Goal: Task Accomplishment & Management: Use online tool/utility

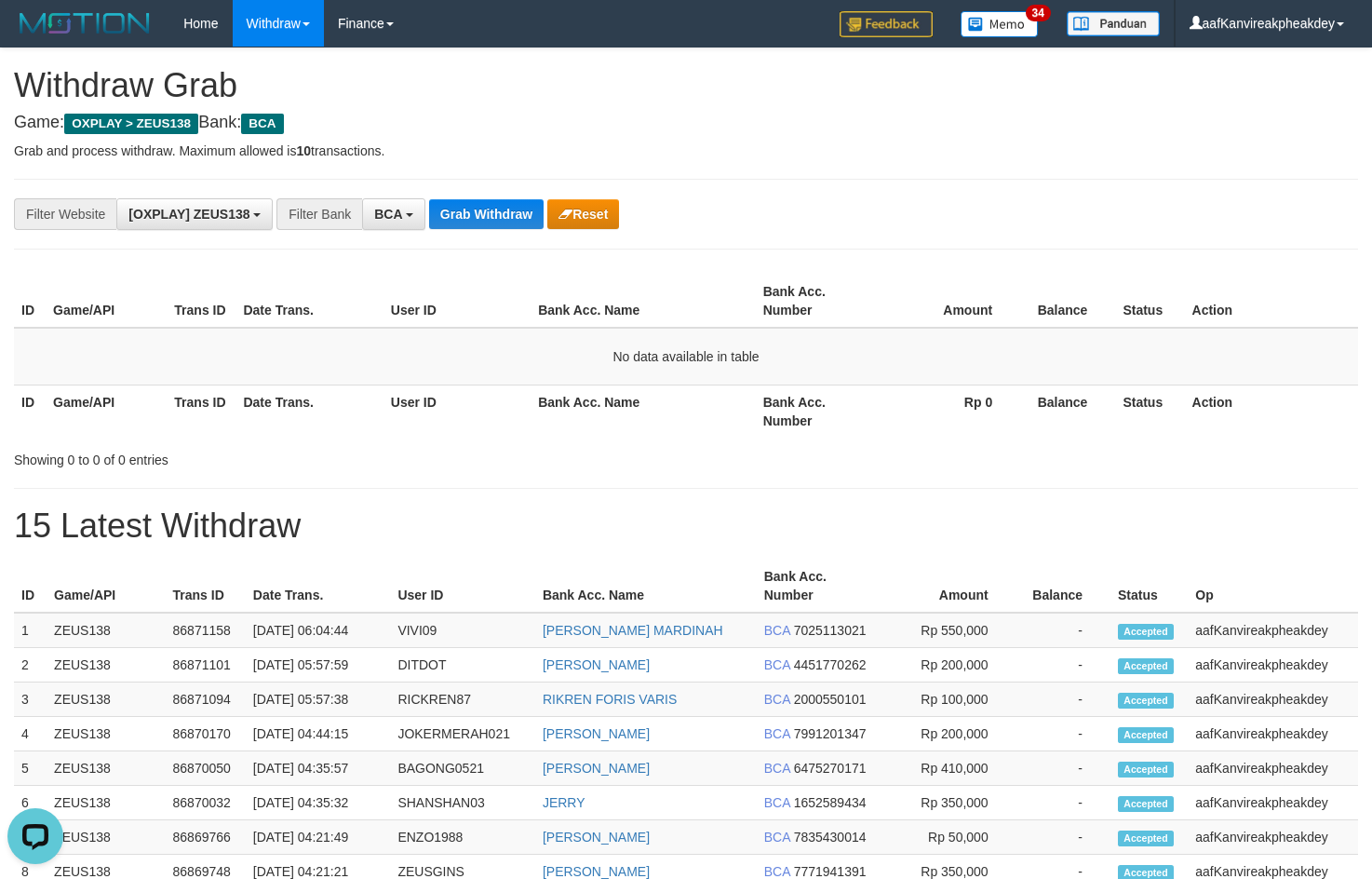
scroll to position [33, 0]
drag, startPoint x: 458, startPoint y: 232, endPoint x: 469, endPoint y: 207, distance: 27.3
click at [466, 222] on div "**********" at bounding box center [686, 214] width 1344 height 71
click at [469, 207] on button "Grab Withdraw" at bounding box center [487, 213] width 115 height 30
click at [478, 209] on button "Grab Withdraw" at bounding box center [487, 213] width 115 height 30
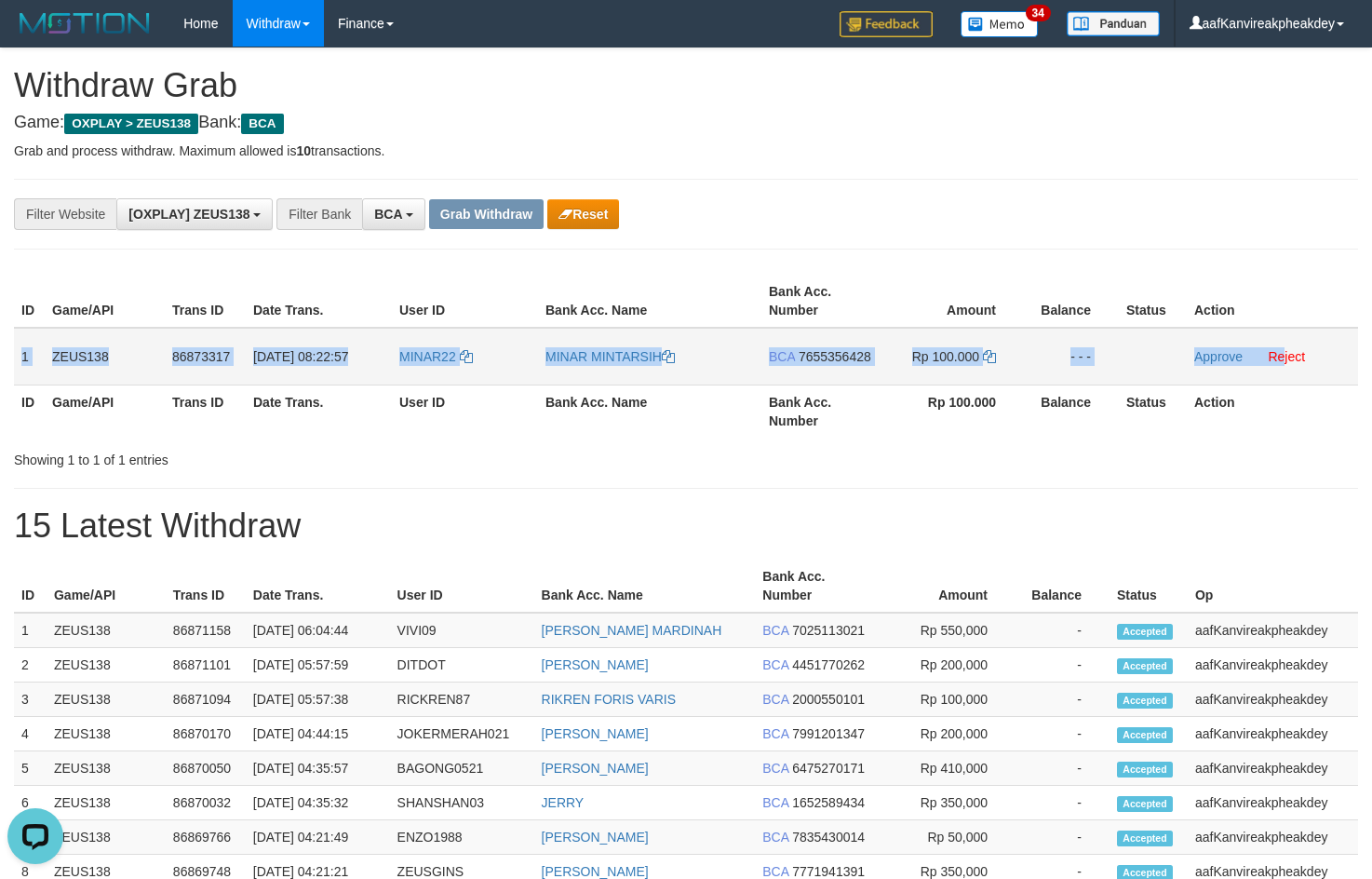
drag, startPoint x: 43, startPoint y: 348, endPoint x: 1329, endPoint y: 360, distance: 1286.1
click at [1301, 361] on tr "1 ZEUS138 86873317 [DATE] 08:22:57 MINAR22 MINAR MINTARSIH BCA 7655356428 Rp 10…" at bounding box center [686, 357] width 1344 height 57
copy tr "1 ZEUS138 86873317 01/09/2025 08:22:57 MINAR22 MINAR MINTARSIH BCA 7655356428 R…"
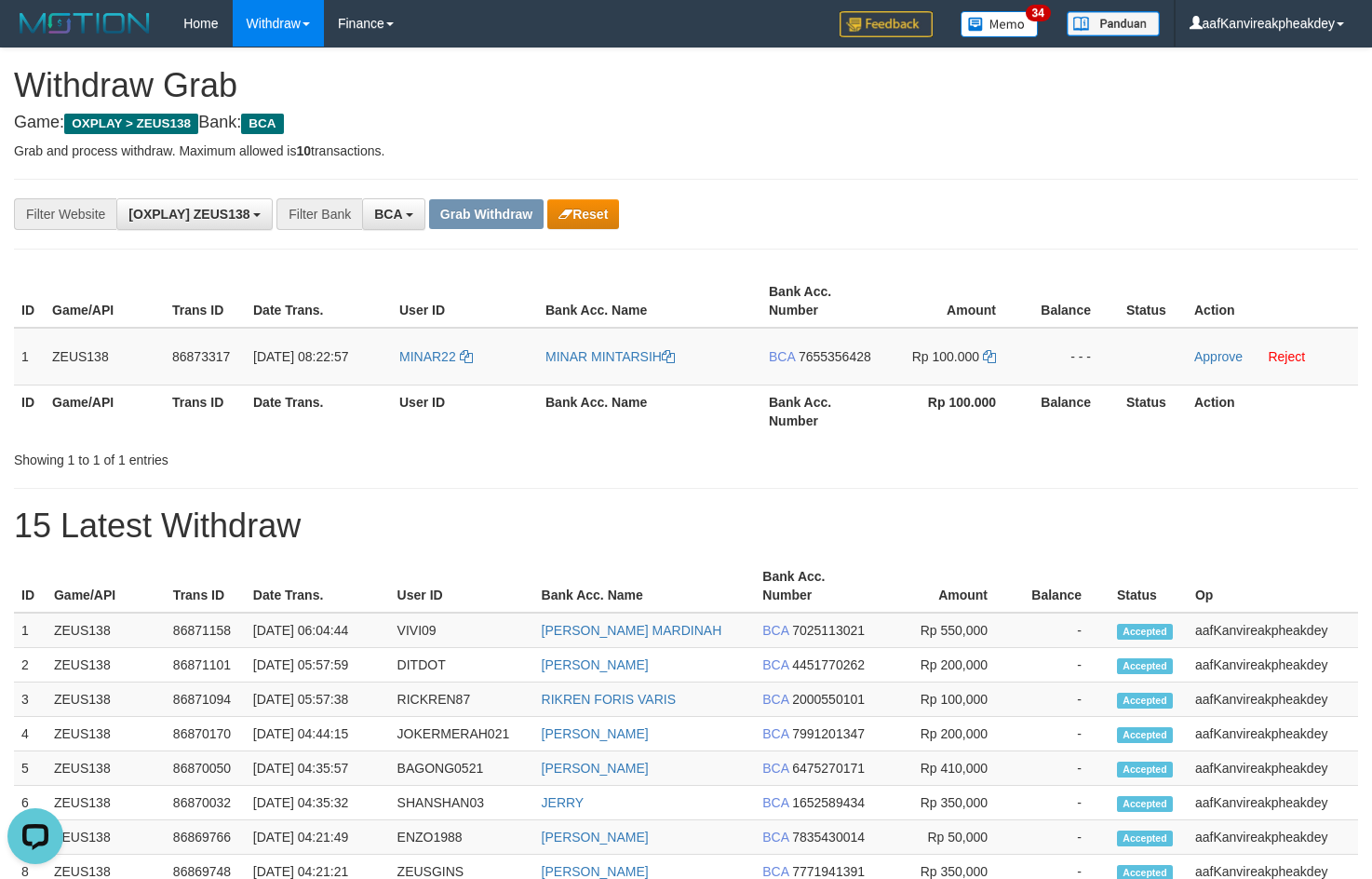
drag, startPoint x: 1044, startPoint y: 241, endPoint x: 1112, endPoint y: 245, distance: 68.1
click at [1049, 243] on div "**********" at bounding box center [686, 214] width 1344 height 71
click at [1139, 216] on div "**********" at bounding box center [572, 213] width 1143 height 32
click at [822, 352] on span "7655356428" at bounding box center [835, 357] width 73 height 15
drag, startPoint x: 822, startPoint y: 353, endPoint x: 1385, endPoint y: 277, distance: 568.1
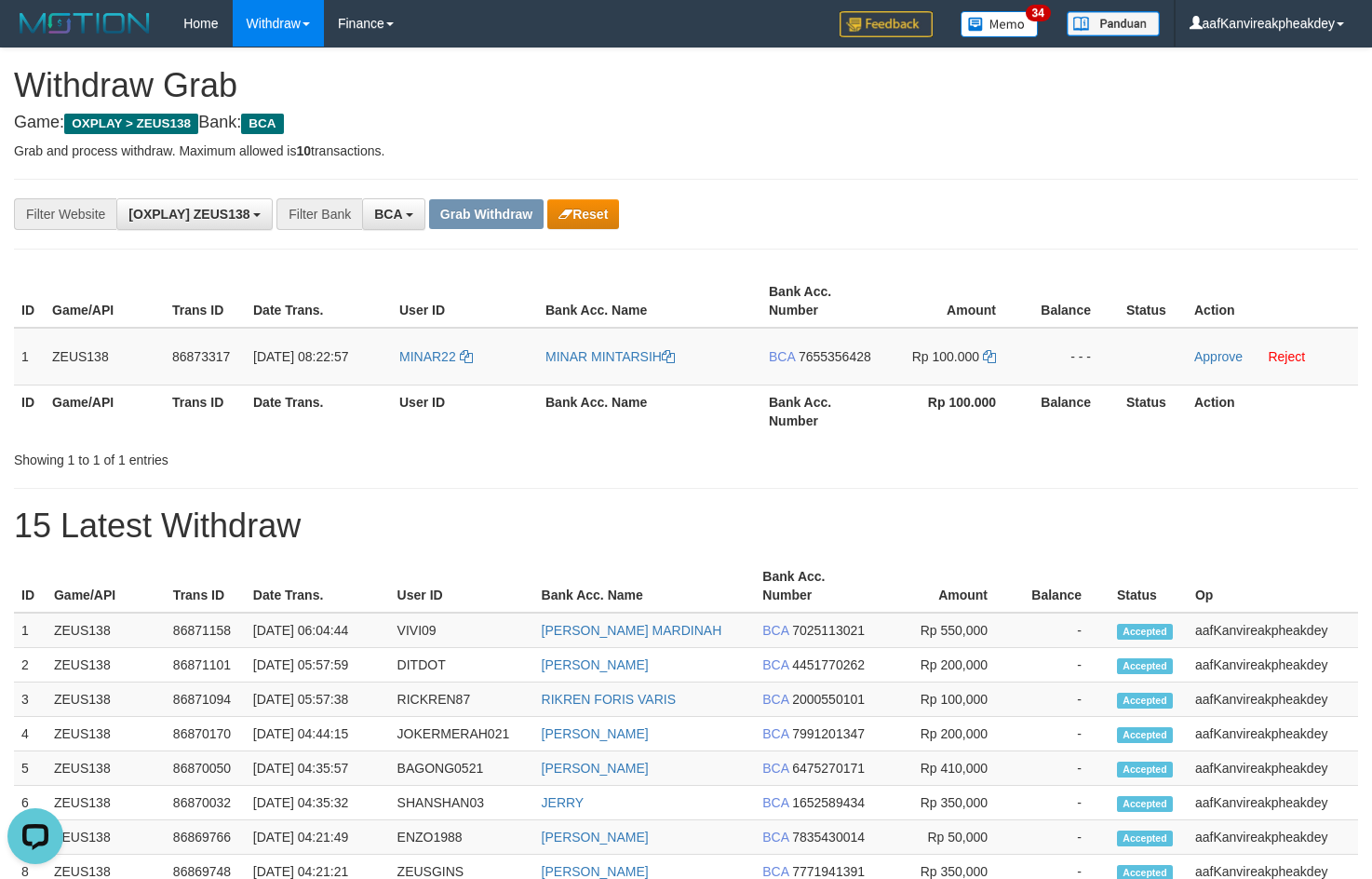
click at [856, 351] on span "7655356428" at bounding box center [835, 357] width 73 height 15
click at [443, 361] on span "MINAR22" at bounding box center [427, 357] width 56 height 15
click at [442, 365] on td "MINAR22" at bounding box center [465, 357] width 146 height 57
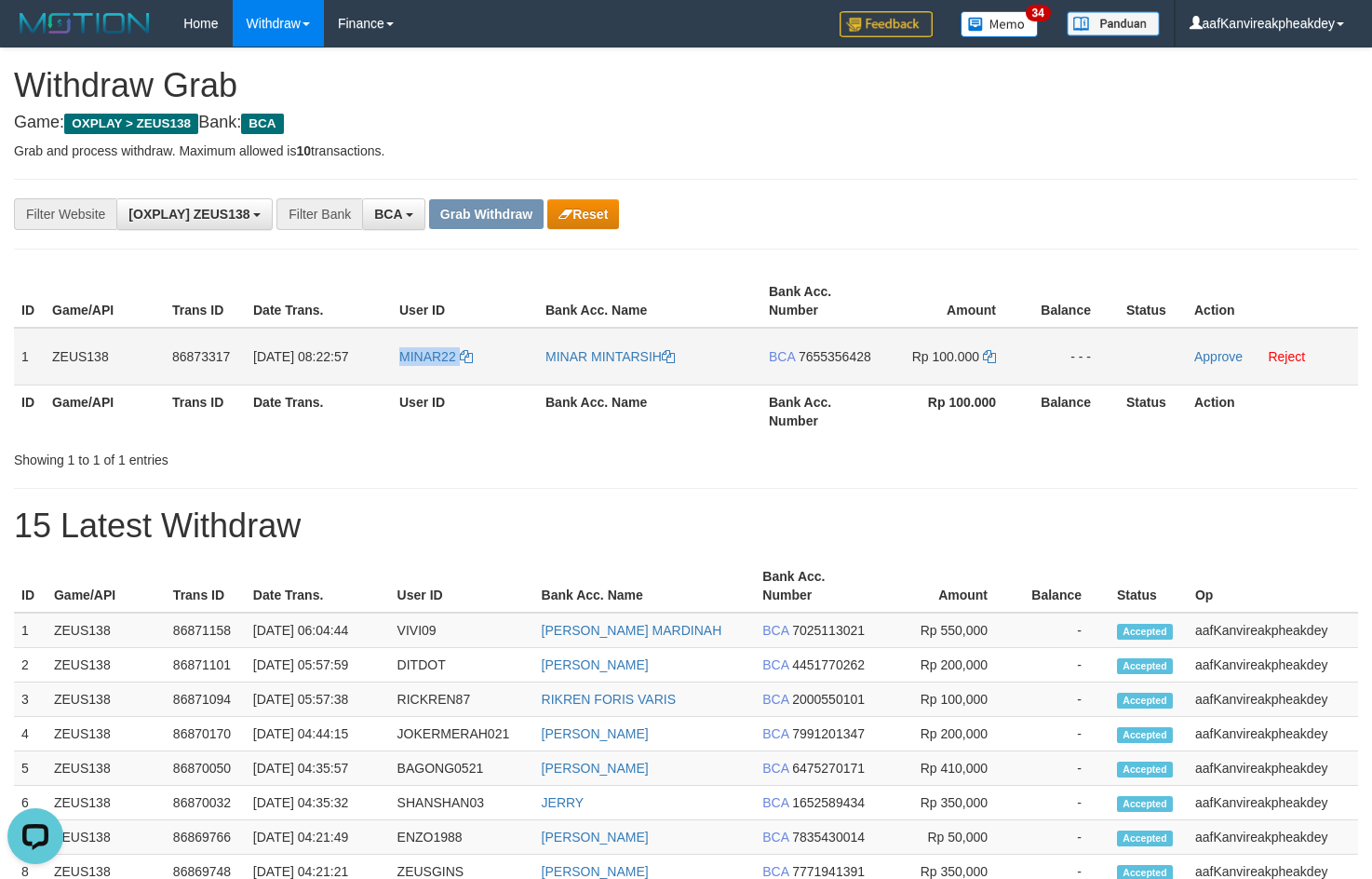
copy link "MINAR22"
drag, startPoint x: 930, startPoint y: 95, endPoint x: 1383, endPoint y: 295, distance: 495.2
click at [978, 134] on div "**********" at bounding box center [686, 823] width 1372 height 1548
click at [824, 350] on span "7655356428" at bounding box center [835, 357] width 73 height 15
click at [995, 355] on icon at bounding box center [990, 357] width 13 height 13
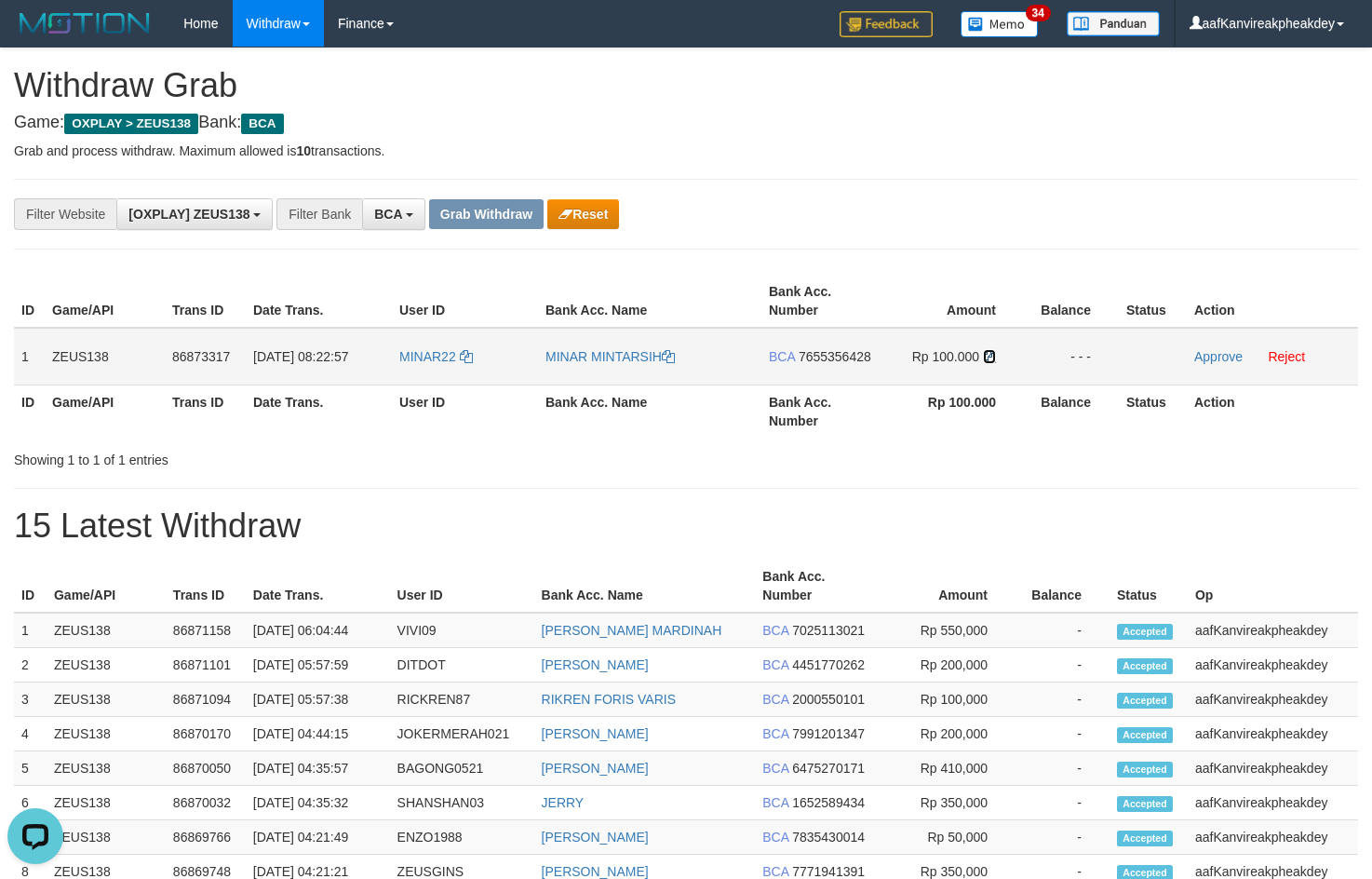
click at [992, 356] on icon at bounding box center [990, 357] width 13 height 13
click at [1211, 356] on link "Approve" at bounding box center [1218, 357] width 49 height 15
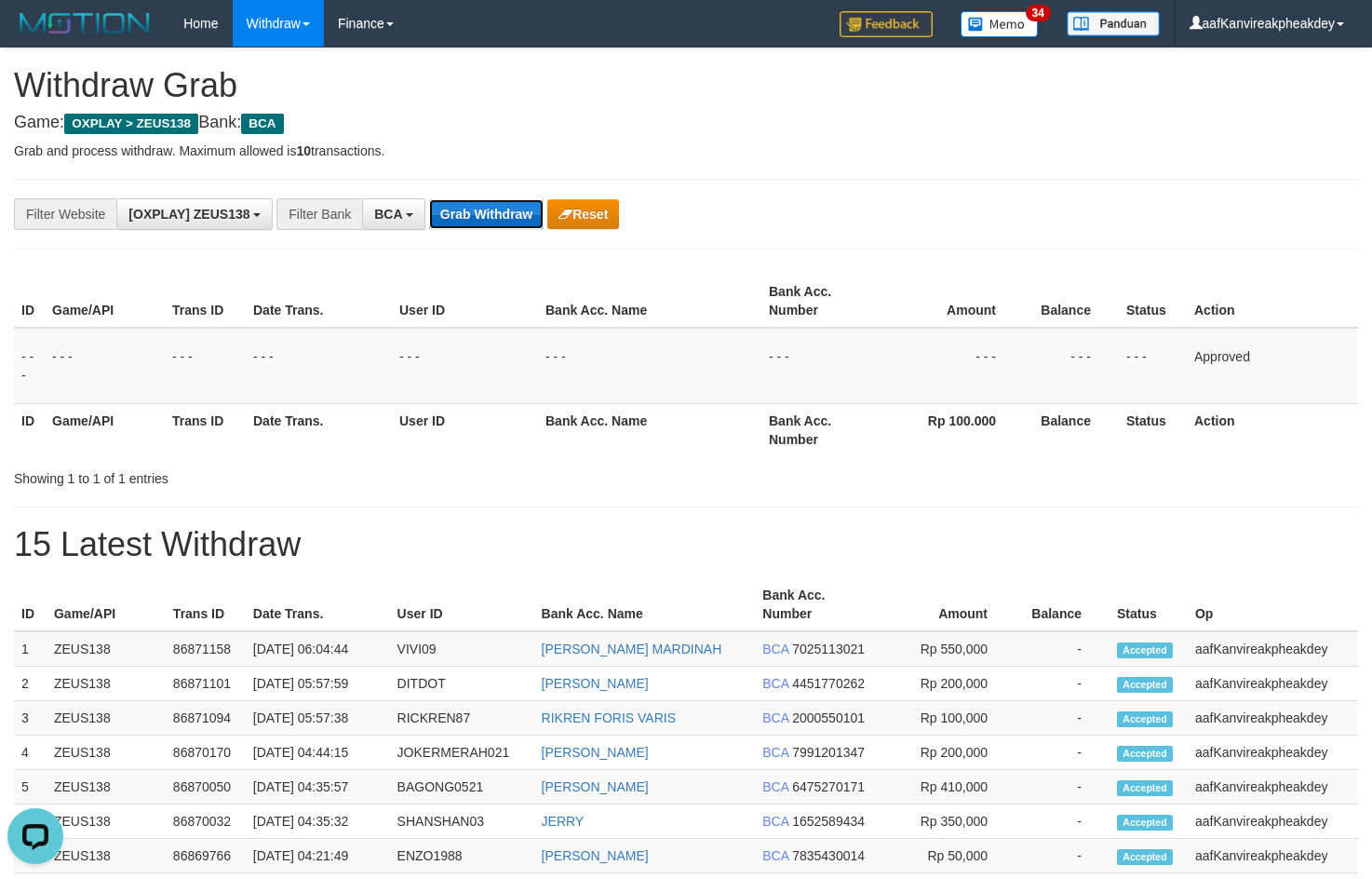
click at [480, 210] on button "Grab Withdraw" at bounding box center [487, 213] width 115 height 30
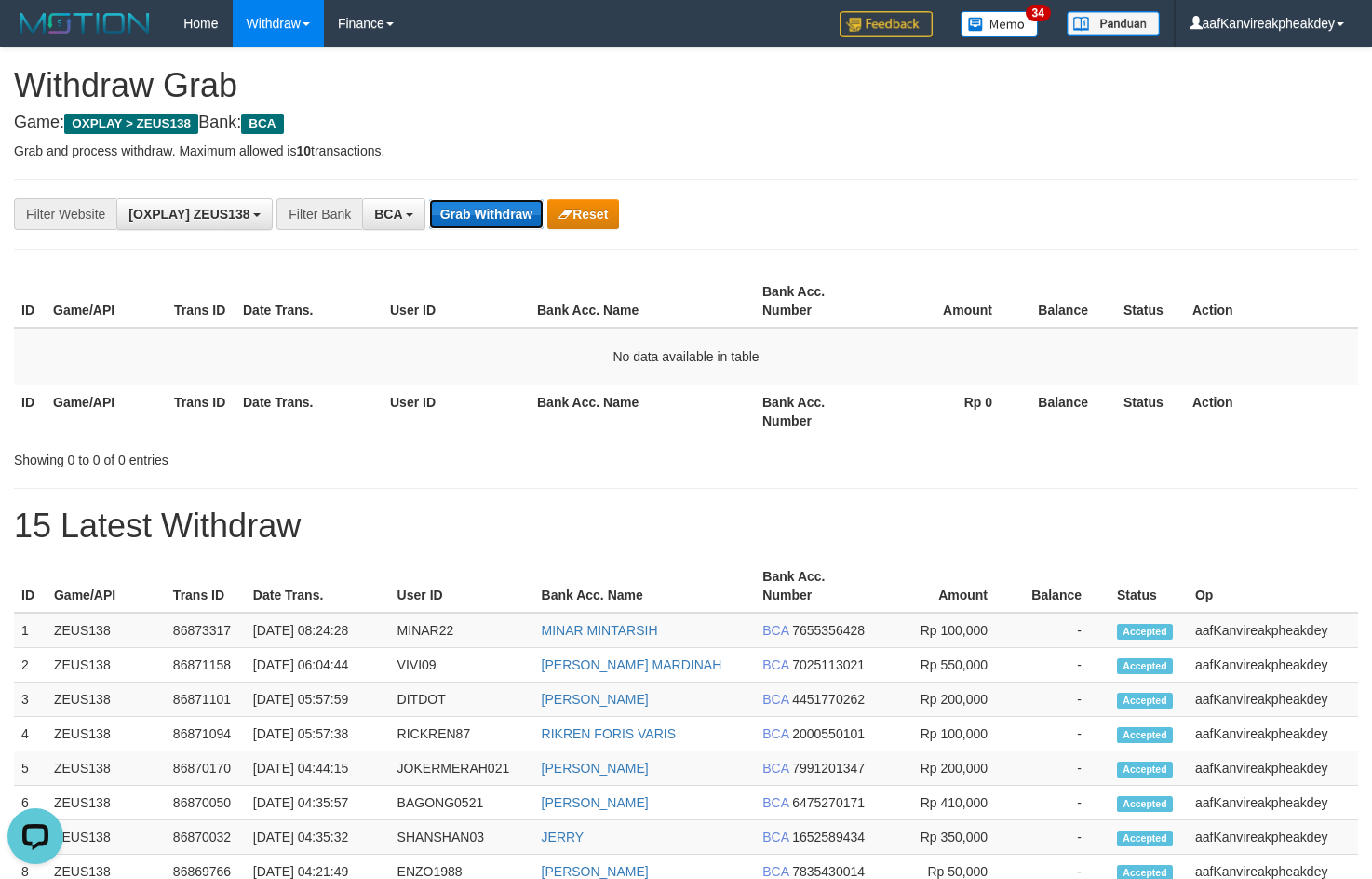
click at [520, 223] on button "Grab Withdraw" at bounding box center [487, 213] width 115 height 30
click at [1084, 348] on td "No data available in table" at bounding box center [686, 357] width 1344 height 57
click at [686, 313] on th "Bank Acc. Name" at bounding box center [642, 301] width 226 height 54
drag, startPoint x: 698, startPoint y: 268, endPoint x: 685, endPoint y: 261, distance: 14.8
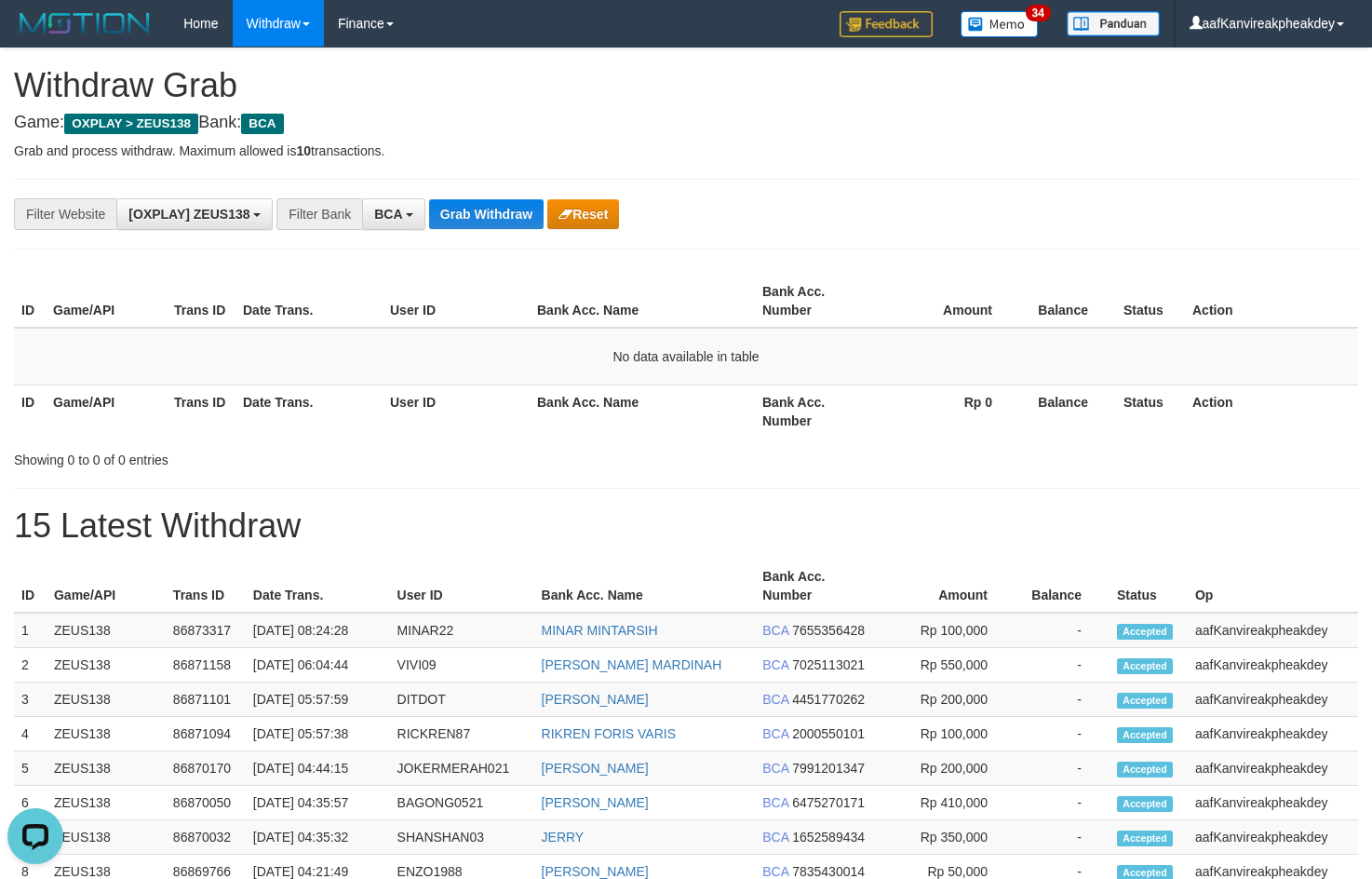
click at [685, 261] on div "**********" at bounding box center [686, 823] width 1372 height 1548
click at [664, 98] on h1 "Withdraw Grab" at bounding box center [686, 85] width 1344 height 37
drag, startPoint x: 885, startPoint y: 133, endPoint x: 860, endPoint y: 160, distance: 36.8
click at [867, 165] on div "**********" at bounding box center [686, 823] width 1372 height 1548
click at [429, 200] on div "Grab Withdraw Reset" at bounding box center [524, 213] width 190 height 30
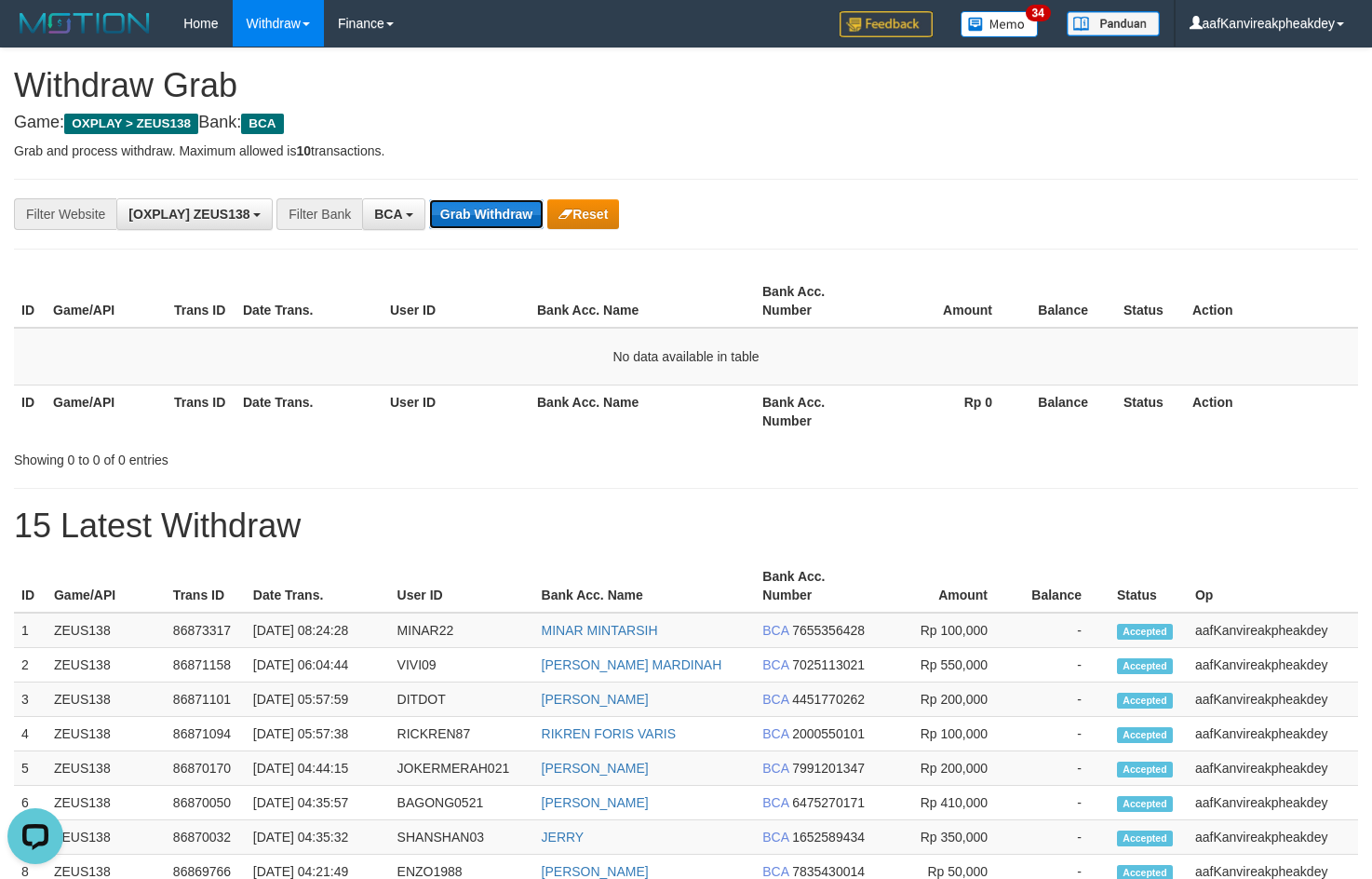
click at [446, 212] on button "Grab Withdraw" at bounding box center [487, 213] width 115 height 30
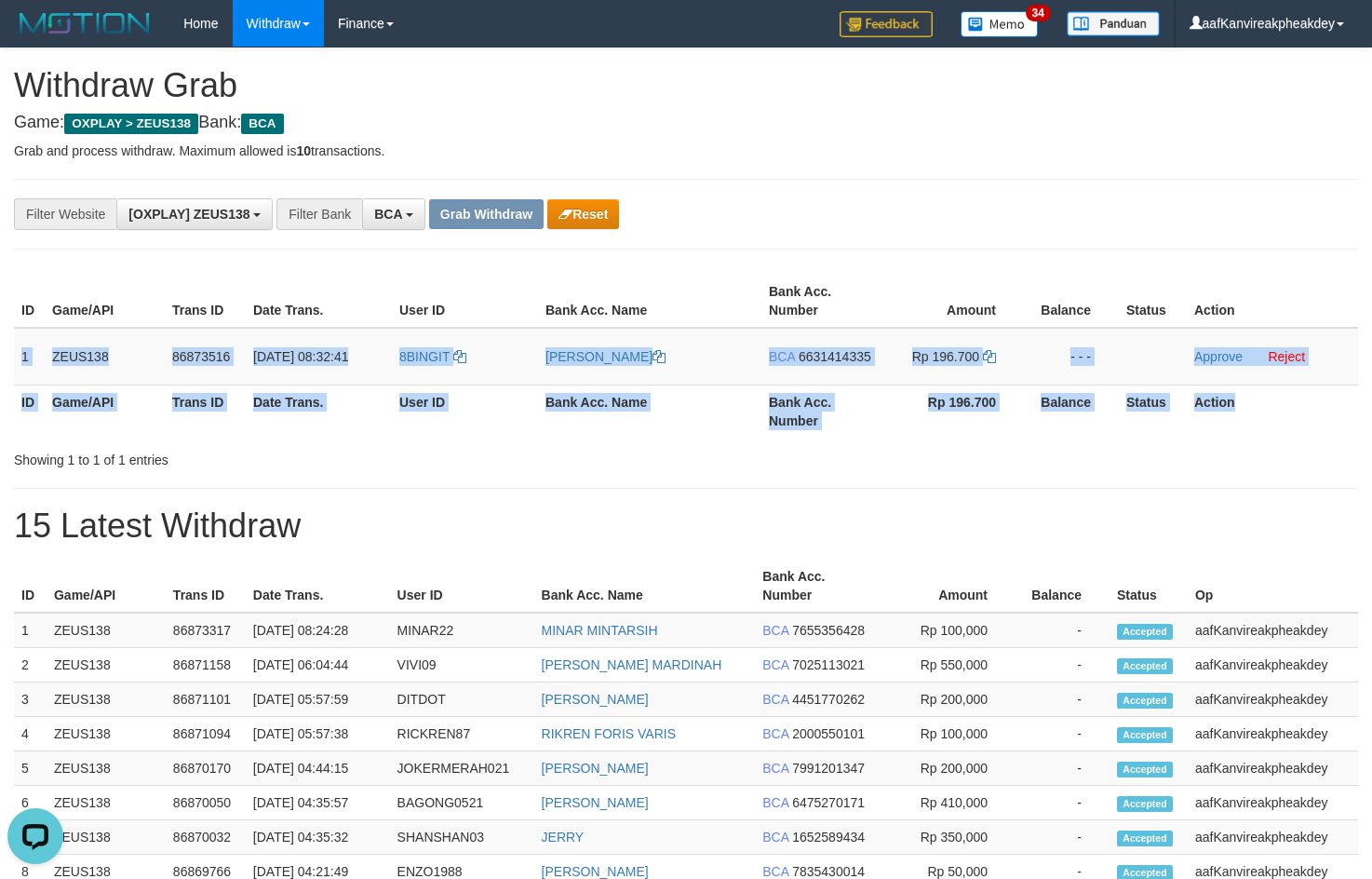
copy table "1 ZEUS138 86873516 [DATE] 08:32:41 8BINGIT [PERSON_NAME] BCA 6631414335 Rp 196.…"
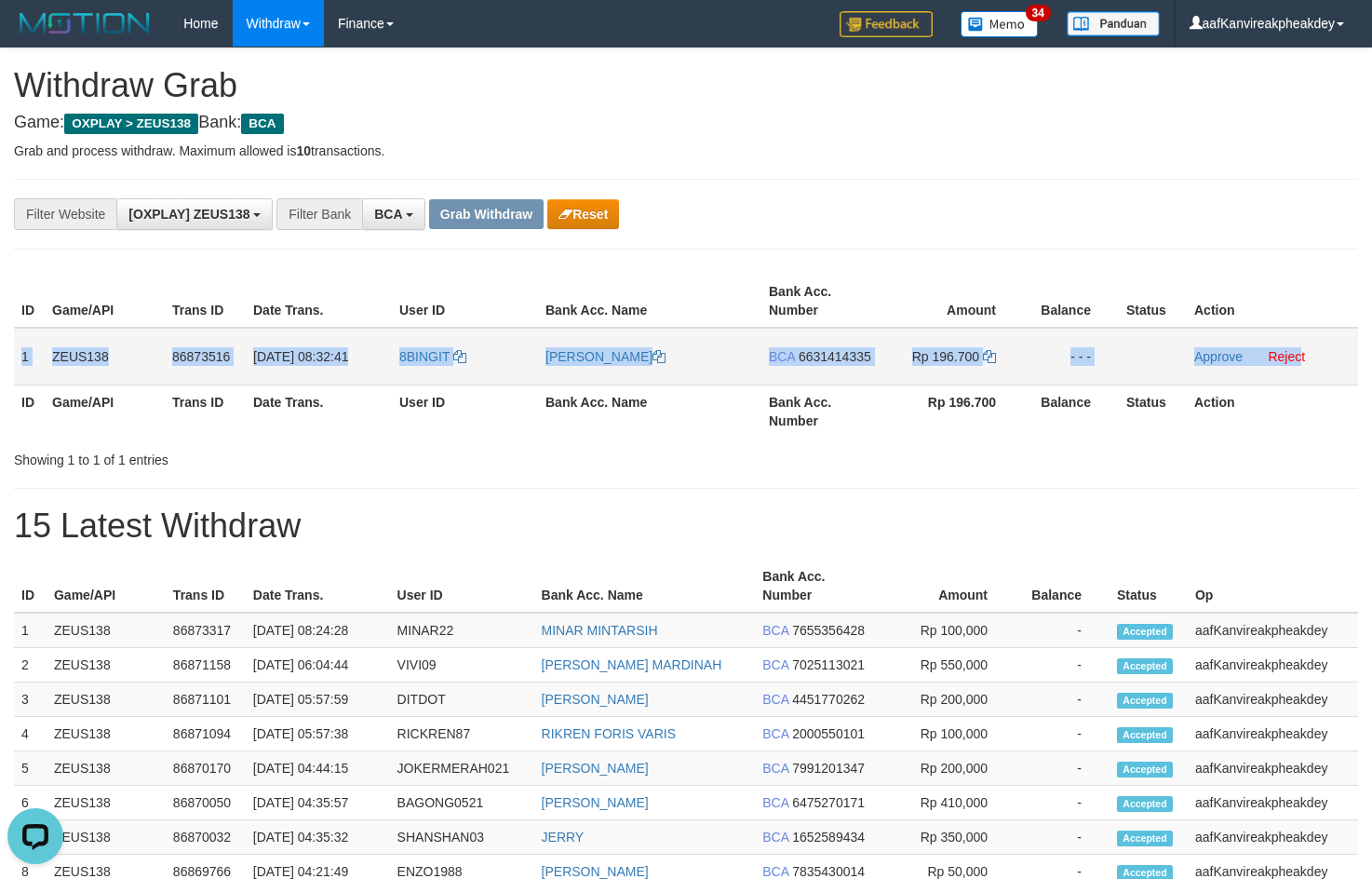
copy tr "1 ZEUS138 86873516 [DATE] 08:32:41 8BINGIT [PERSON_NAME] BCA 6631414335 Rp 196.…"
drag, startPoint x: 18, startPoint y: 354, endPoint x: 1383, endPoint y: 360, distance: 1365.0
click at [1301, 372] on tr "1 ZEUS138 86873516 01/09/2025 08:32:41 8BINGIT MIRZA ALI QADHI BCA 6631414335 R…" at bounding box center [686, 357] width 1344 height 57
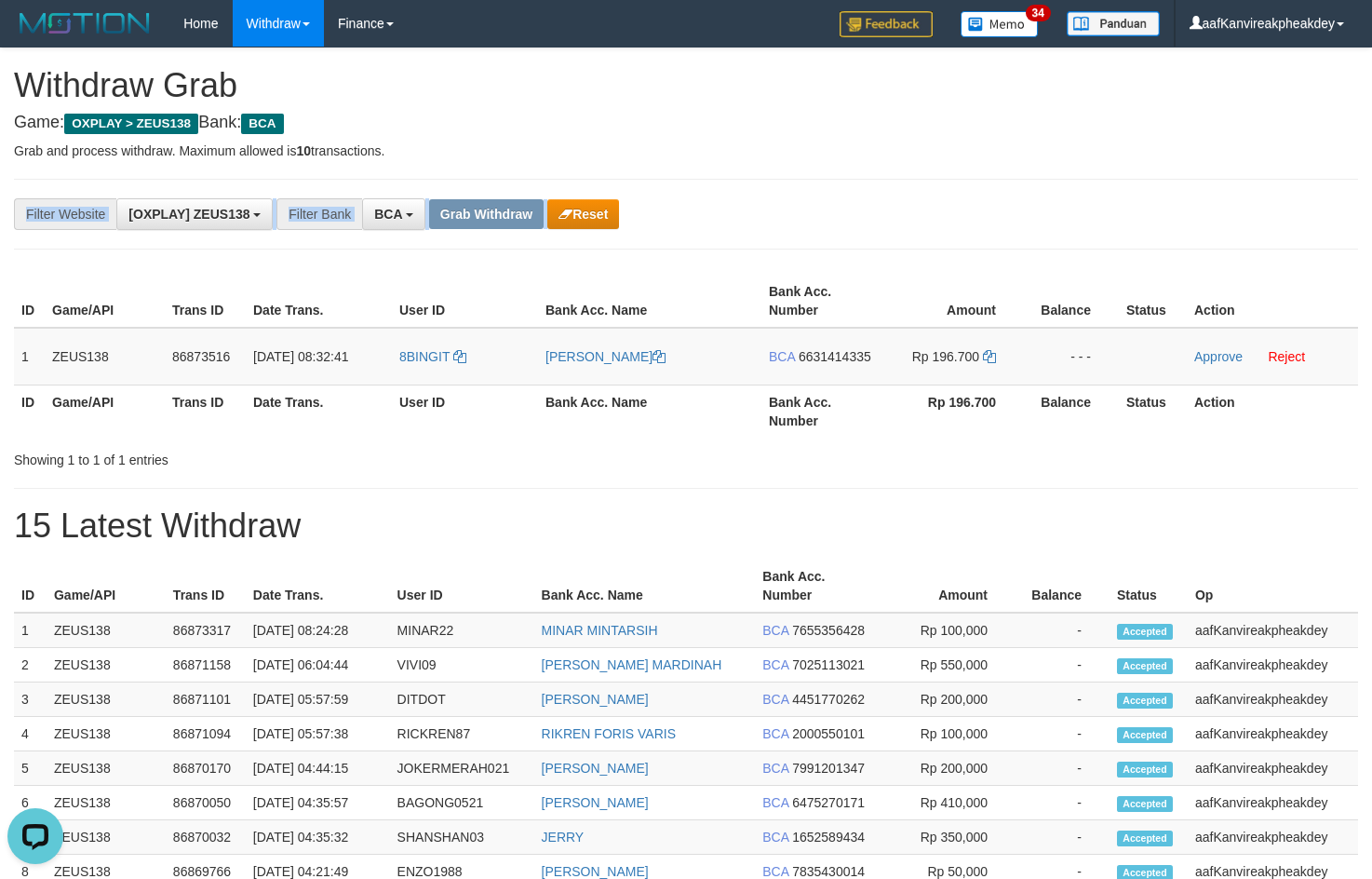
drag, startPoint x: 1143, startPoint y: 214, endPoint x: 1370, endPoint y: 206, distance: 227.1
click at [1163, 210] on div "**********" at bounding box center [686, 213] width 1372 height 32
click at [821, 359] on span "6631414335" at bounding box center [835, 357] width 73 height 15
drag, startPoint x: 821, startPoint y: 359, endPoint x: 900, endPoint y: 341, distance: 81.0
click at [881, 344] on td "BCA 6631414335" at bounding box center [821, 357] width 120 height 57
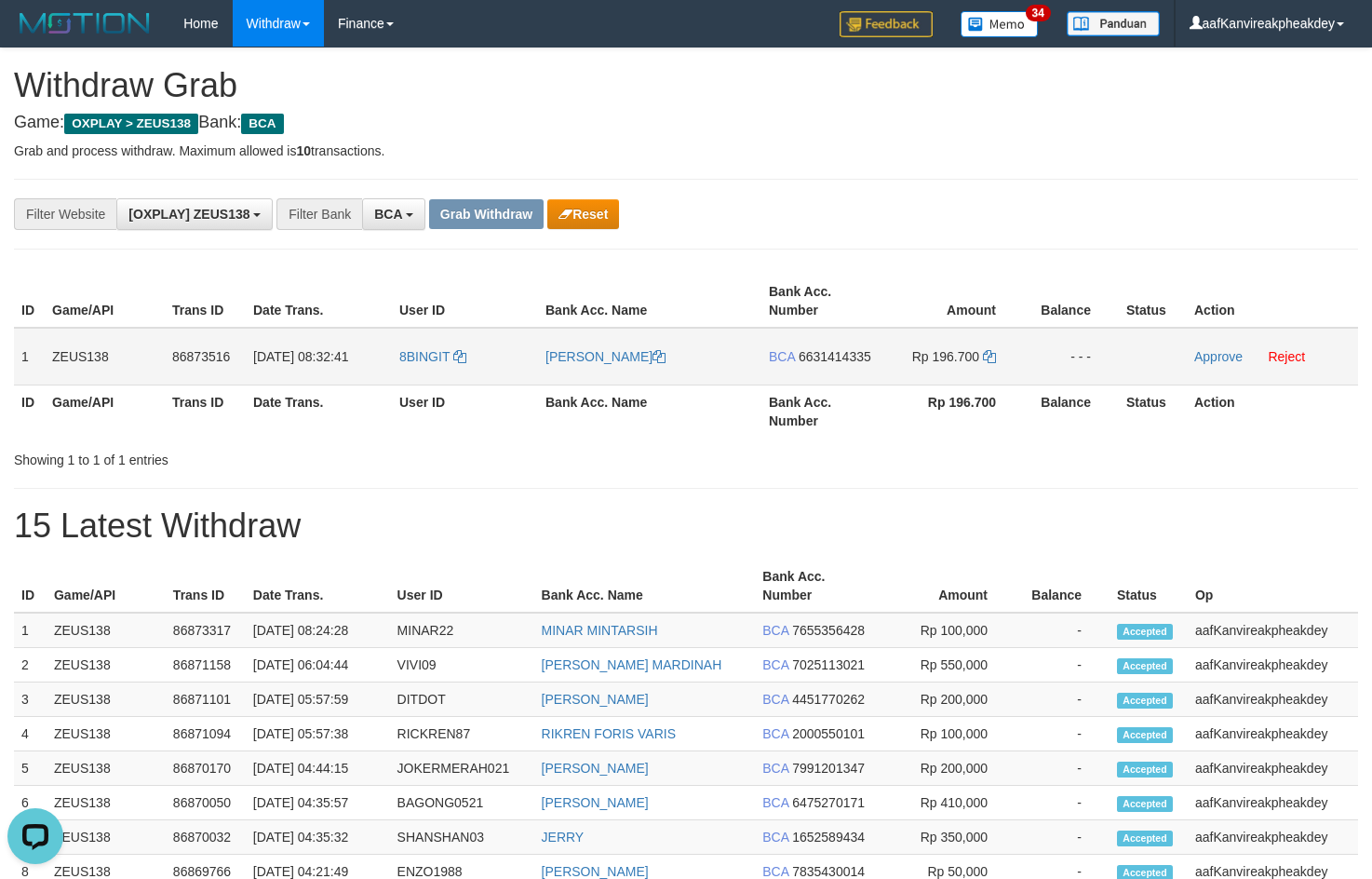
click at [413, 371] on td "8BINGIT" at bounding box center [465, 357] width 146 height 57
copy link "8BINGIT"
drag, startPoint x: 1046, startPoint y: 143, endPoint x: 1381, endPoint y: 274, distance: 359.7
click at [1046, 144] on p "Grab and process withdraw. Maximum allowed is 10 transactions." at bounding box center [686, 150] width 1344 height 18
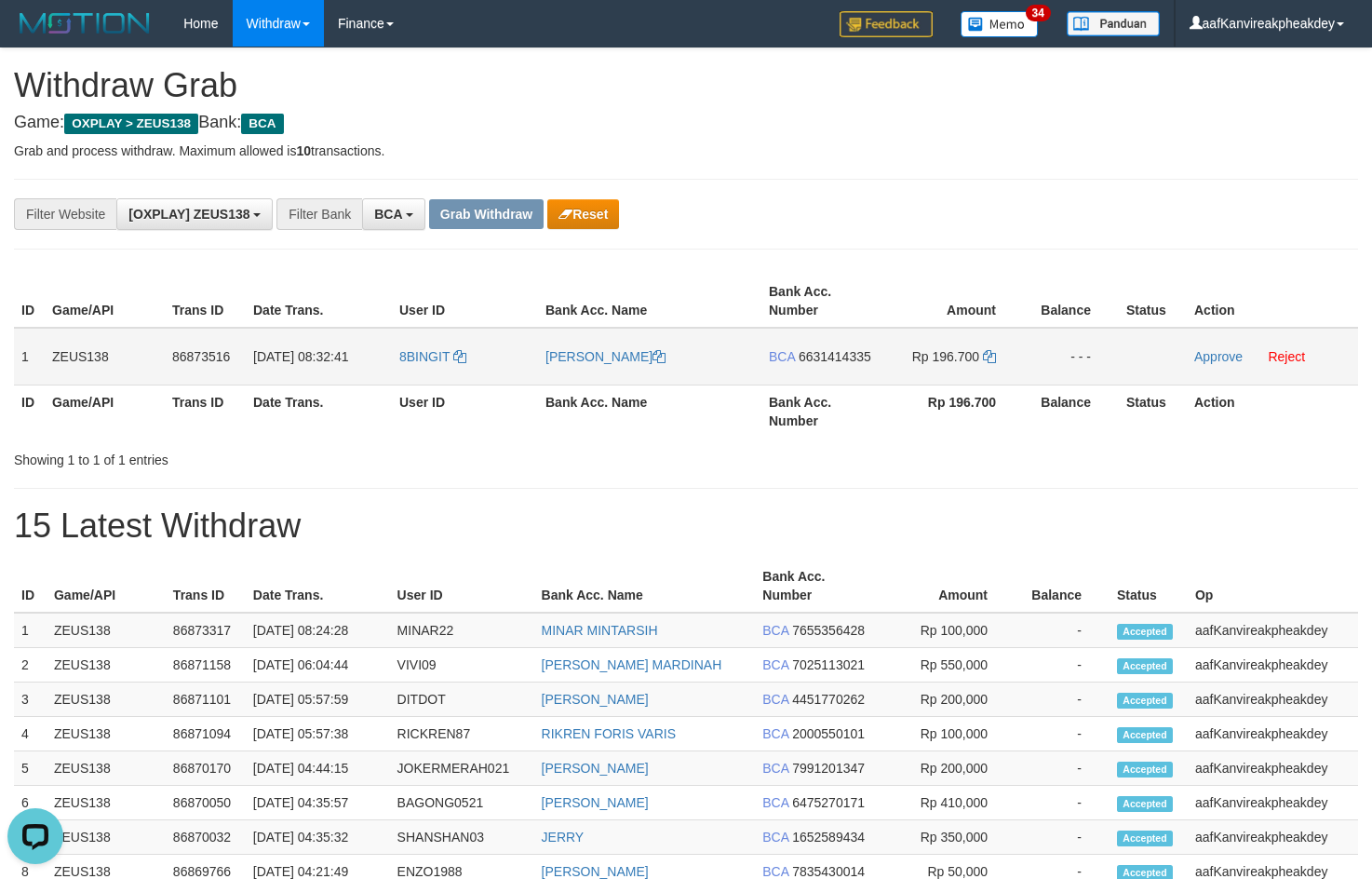
drag, startPoint x: 855, startPoint y: 357, endPoint x: 1103, endPoint y: 349, distance: 248.1
click at [854, 357] on span "6631414335" at bounding box center [835, 357] width 73 height 15
click at [1205, 225] on div "**********" at bounding box center [686, 213] width 1372 height 32
click at [1188, 187] on div "**********" at bounding box center [686, 214] width 1344 height 71
click at [828, 355] on span "6631414335" at bounding box center [835, 357] width 73 height 15
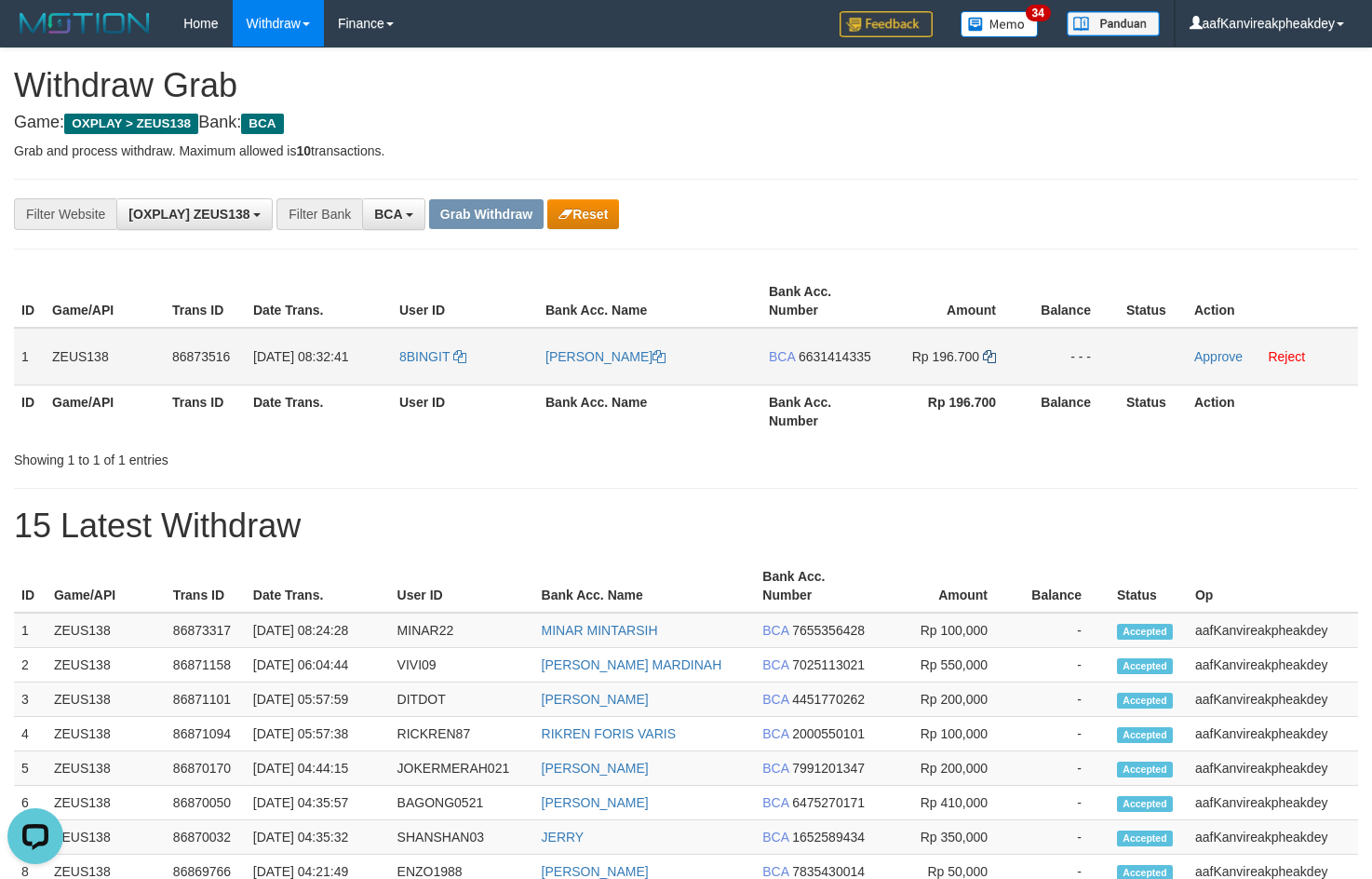
drag, startPoint x: 828, startPoint y: 355, endPoint x: 985, endPoint y: 360, distance: 157.1
click at [871, 358] on td "BCA 6631414335" at bounding box center [821, 357] width 120 height 57
click at [991, 357] on icon at bounding box center [990, 357] width 13 height 13
drag, startPoint x: 991, startPoint y: 357, endPoint x: 1382, endPoint y: 373, distance: 391.3
click at [1136, 363] on tr "1 ZEUS138 86873516 01/09/2025 08:32:41 8BINGIT MIRZA ALI QADHI BCA 6631414335 R…" at bounding box center [686, 357] width 1344 height 57
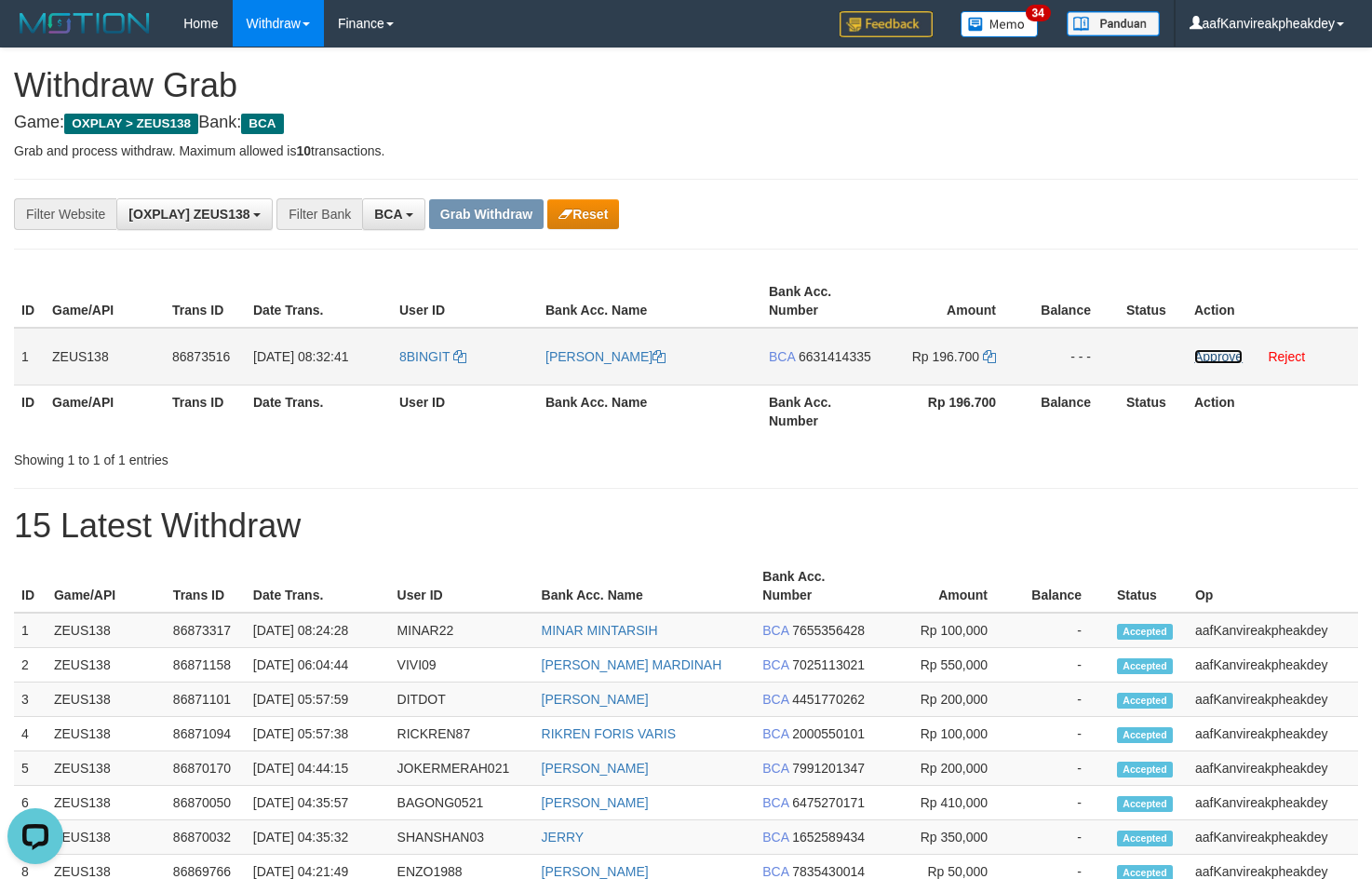
click at [1204, 353] on link "Approve" at bounding box center [1218, 357] width 49 height 15
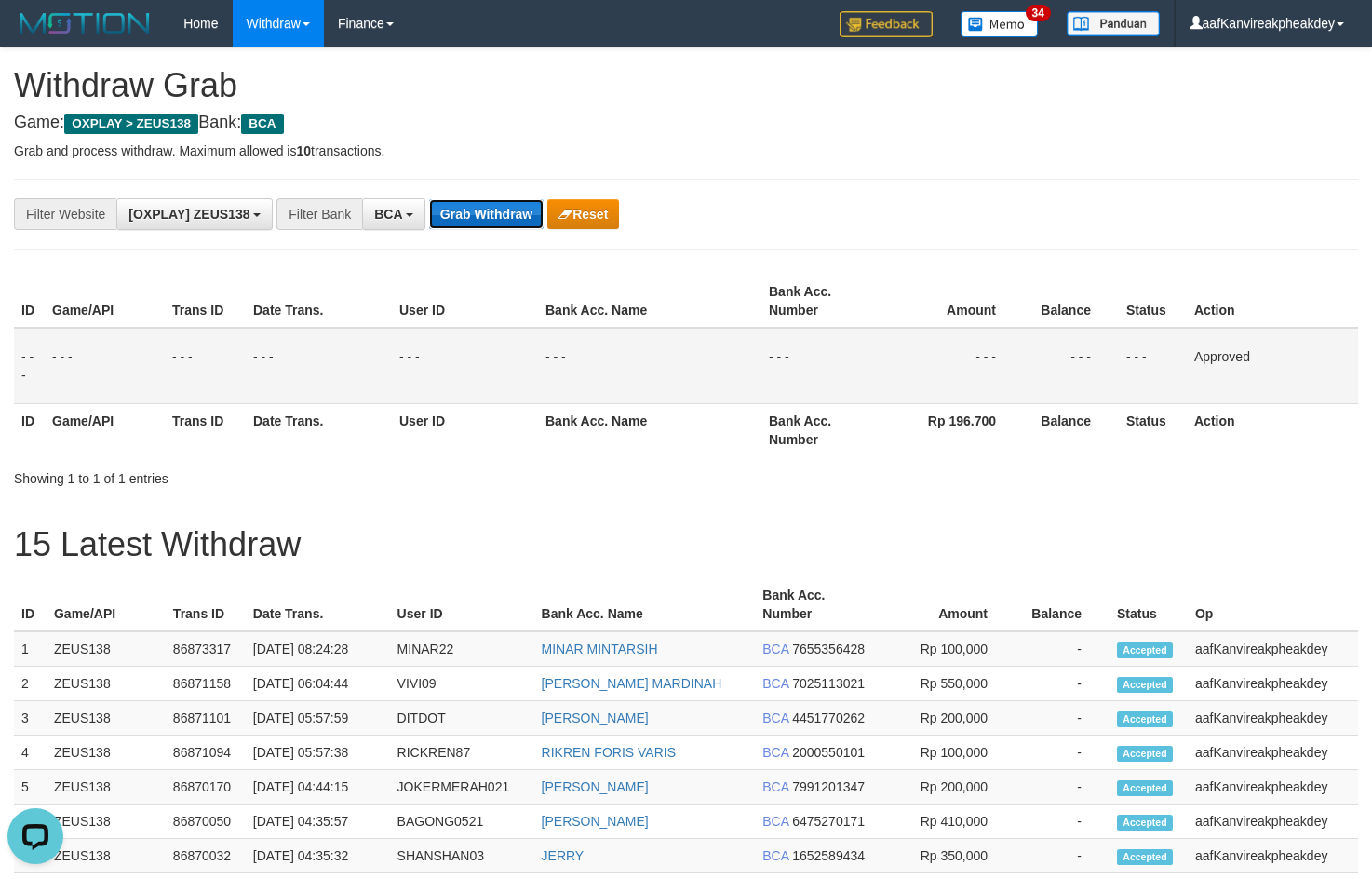
click at [495, 209] on button "Grab Withdraw" at bounding box center [487, 213] width 115 height 30
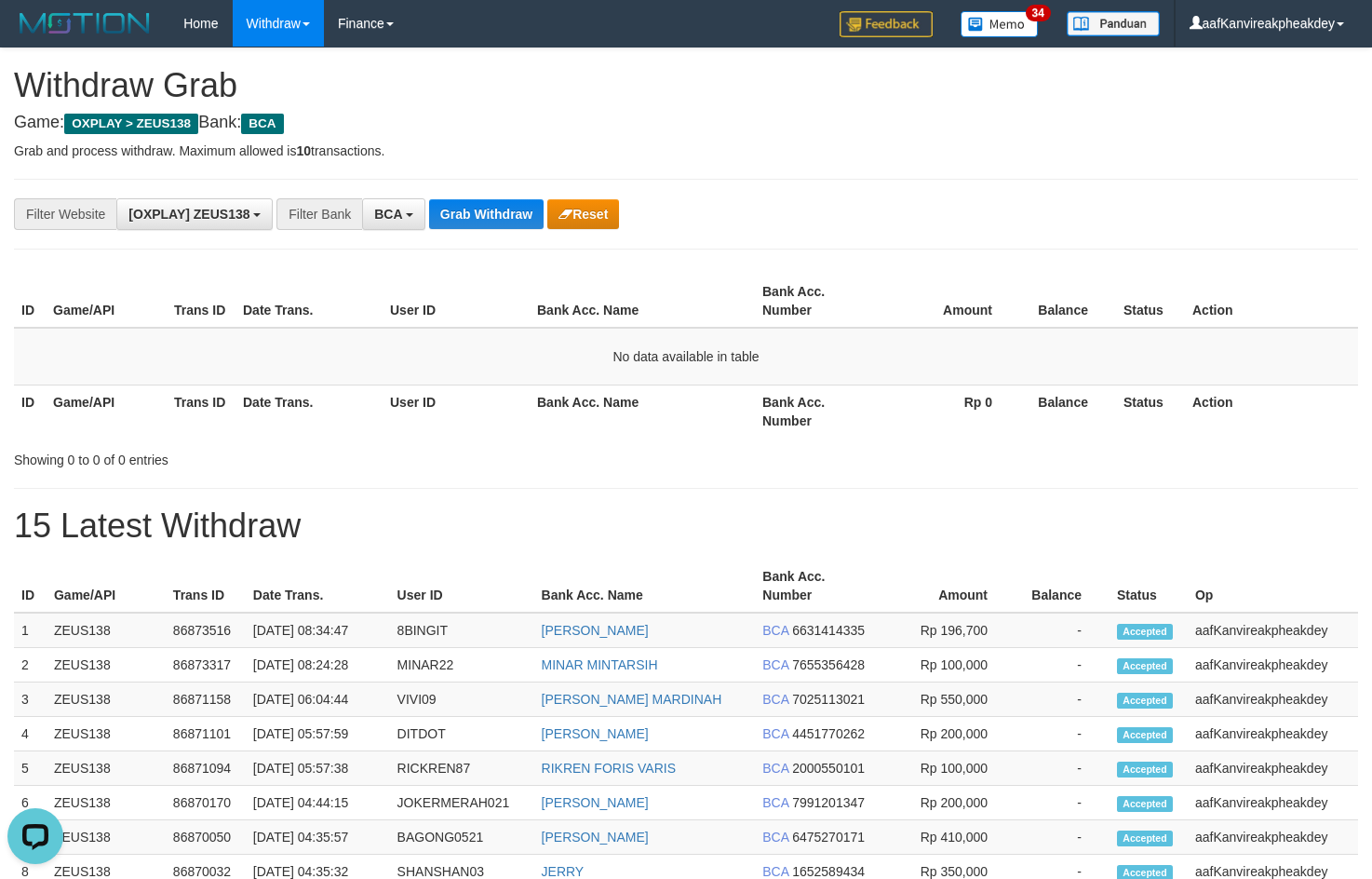
drag, startPoint x: 1135, startPoint y: 186, endPoint x: 1169, endPoint y: 187, distance: 34.0
click at [1126, 195] on div "**********" at bounding box center [686, 214] width 1344 height 71
drag, startPoint x: 665, startPoint y: 244, endPoint x: 638, endPoint y: 350, distance: 109.4
click at [651, 345] on table "ID Game/API Trans ID Date Trans. User ID Bank Acc. Name Bank Acc. Number Amount…" at bounding box center [686, 356] width 1344 height 163
drag, startPoint x: 877, startPoint y: 272, endPoint x: 904, endPoint y: 223, distance: 55.9
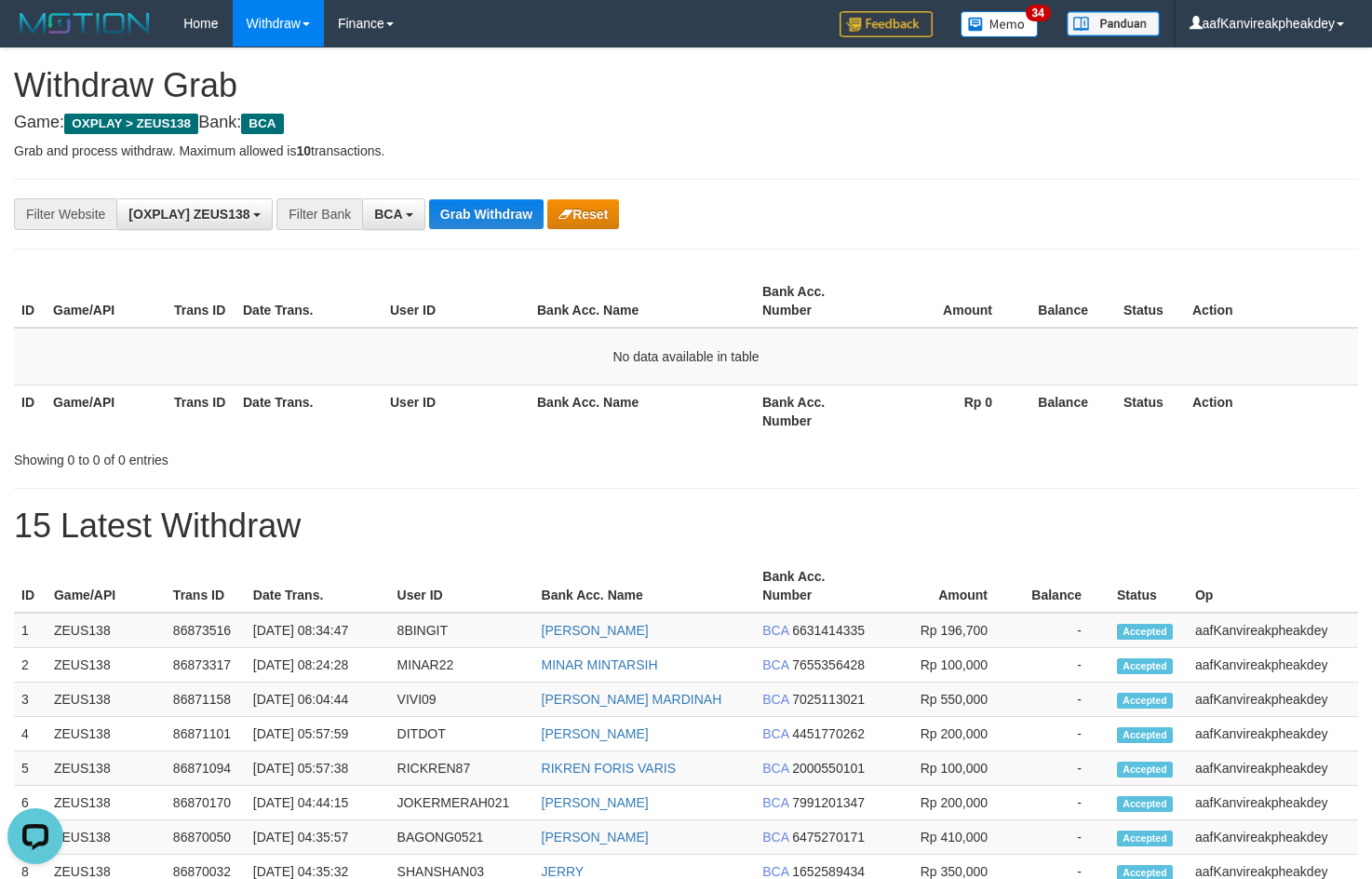
click at [885, 261] on div "**********" at bounding box center [686, 823] width 1372 height 1548
click at [1095, 226] on div "**********" at bounding box center [572, 213] width 1143 height 32
drag, startPoint x: 1087, startPoint y: 349, endPoint x: 1380, endPoint y: 374, distance: 294.1
click at [1120, 359] on td "No data available in table" at bounding box center [686, 357] width 1344 height 57
click at [827, 385] on th "Bank Acc. Number" at bounding box center [816, 411] width 121 height 54
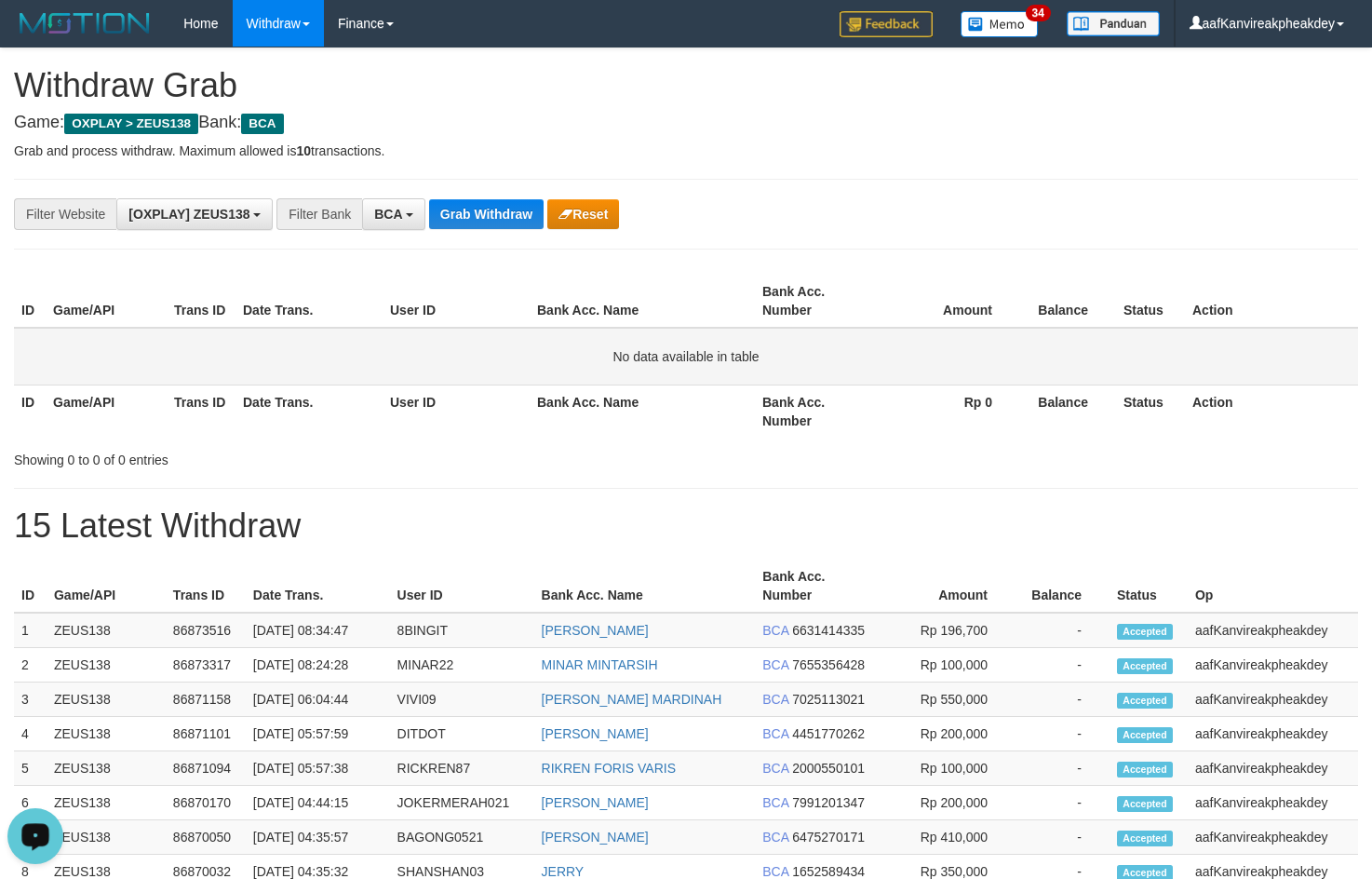
drag, startPoint x: 873, startPoint y: 349, endPoint x: 885, endPoint y: 329, distance: 23.3
click at [874, 348] on td "No data available in table" at bounding box center [686, 357] width 1344 height 57
click at [1105, 275] on div "ID Game/API Trans ID Date Trans. User ID Bank Acc. Name Bank Acc. Number Amount…" at bounding box center [686, 356] width 1372 height 174
click at [766, 270] on div "ID Game/API Trans ID Date Trans. User ID Bank Acc. Name Bank Acc. Number Amount…" at bounding box center [686, 356] width 1372 height 174
click at [1025, 183] on div "**********" at bounding box center [686, 214] width 1344 height 71
